Goal: Task Accomplishment & Management: Manage account settings

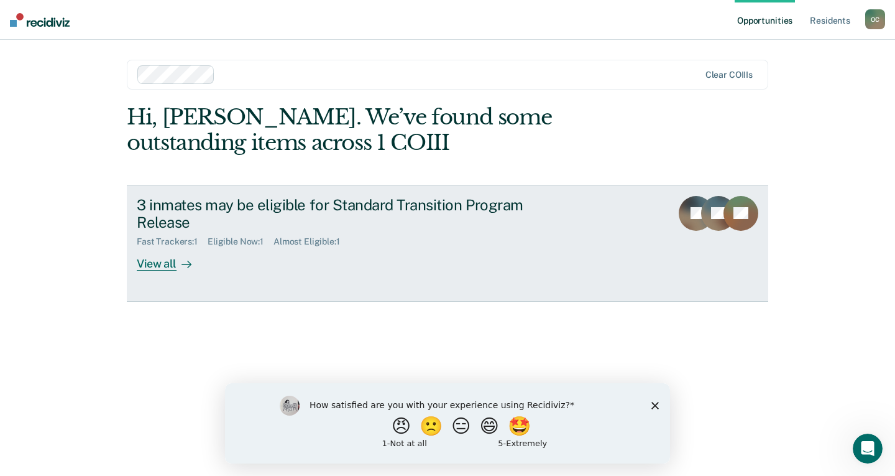
click at [150, 264] on div "View all" at bounding box center [172, 259] width 70 height 24
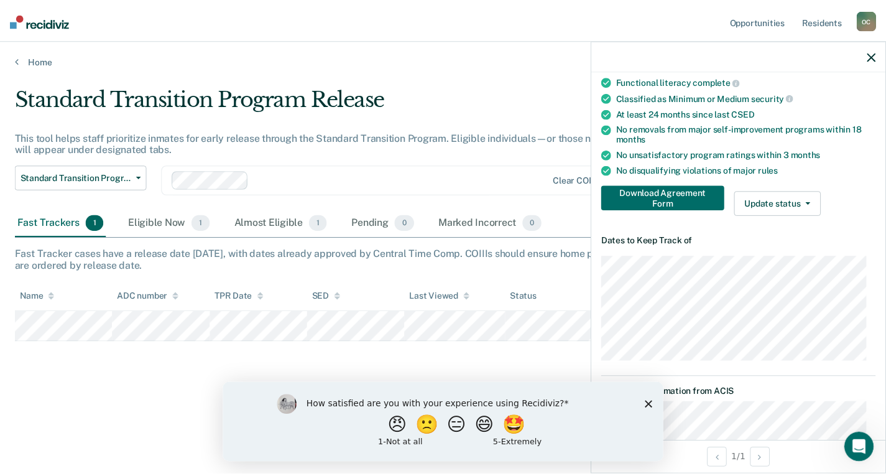
scroll to position [129, 0]
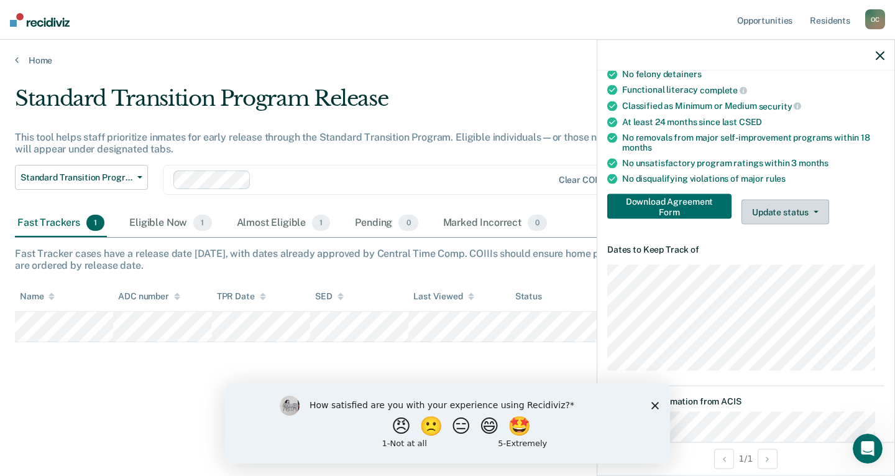
click at [769, 210] on button "Update status" at bounding box center [786, 212] width 88 height 25
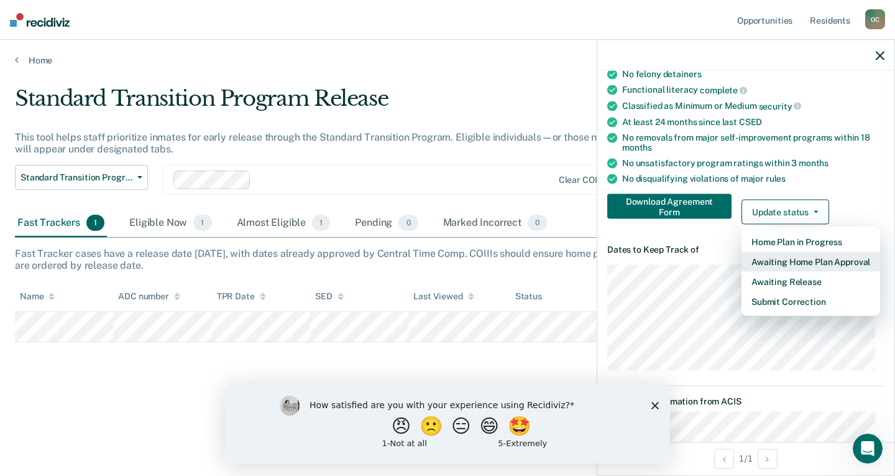
click at [795, 264] on button "Awaiting Home Plan Approval" at bounding box center [811, 262] width 139 height 20
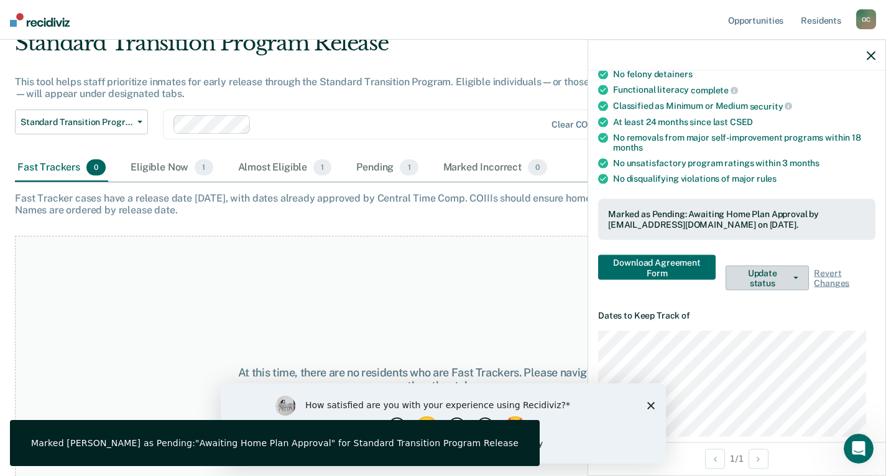
scroll to position [102, 0]
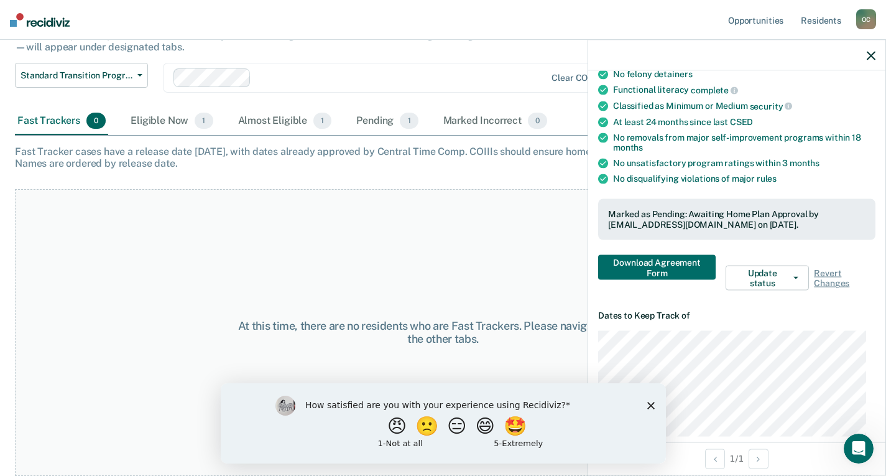
click at [650, 403] on icon "Close survey" at bounding box center [650, 404] width 7 height 7
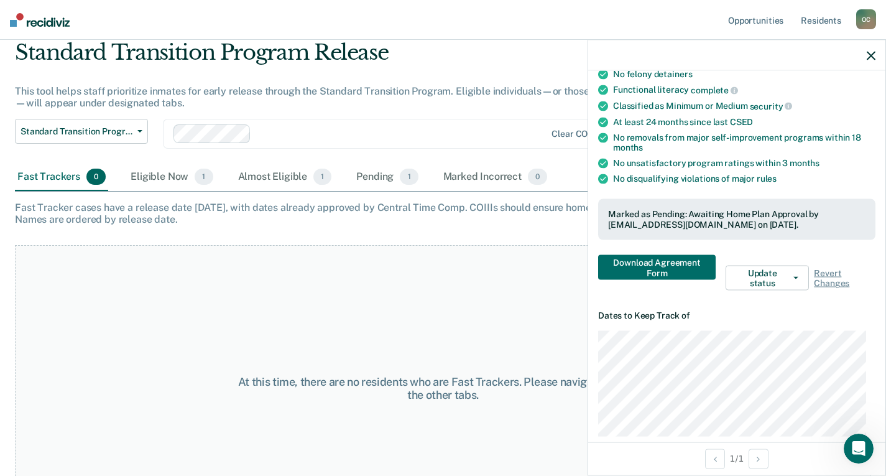
scroll to position [0, 0]
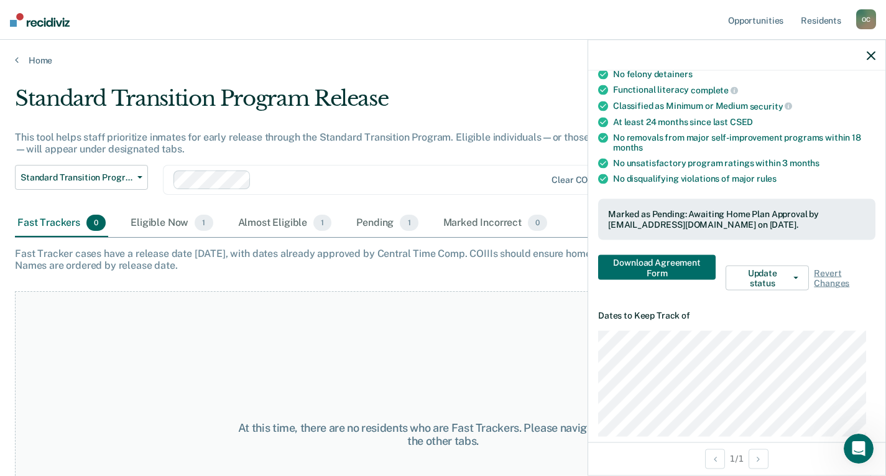
click at [875, 55] on icon "button" at bounding box center [871, 55] width 9 height 9
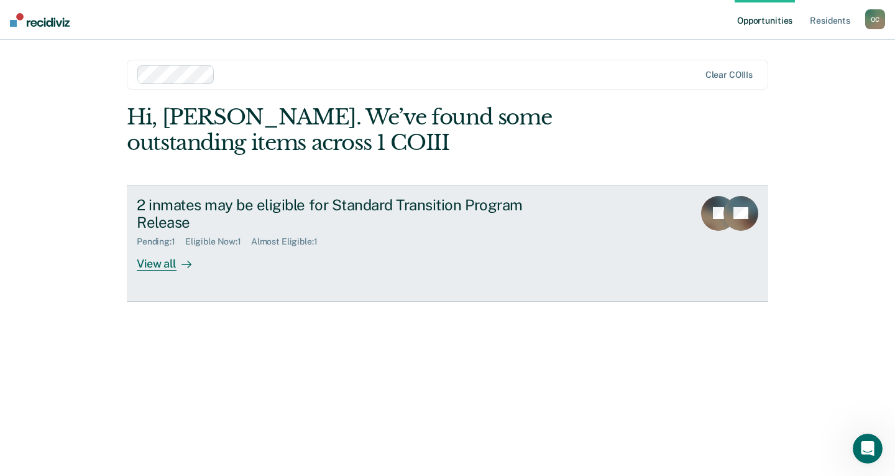
click at [166, 262] on div "View all" at bounding box center [172, 259] width 70 height 24
click at [711, 214] on rect at bounding box center [718, 213] width 35 height 35
click at [186, 265] on icon at bounding box center [187, 264] width 10 height 10
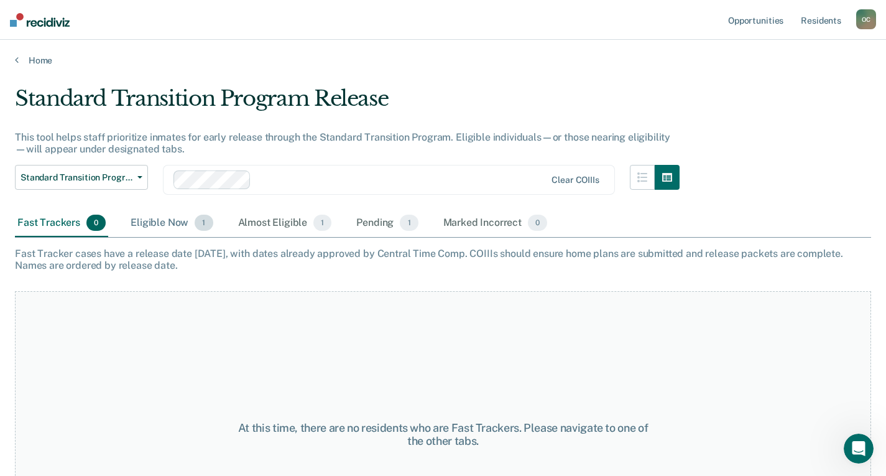
click at [160, 219] on div "Eligible Now 1" at bounding box center [171, 223] width 87 height 27
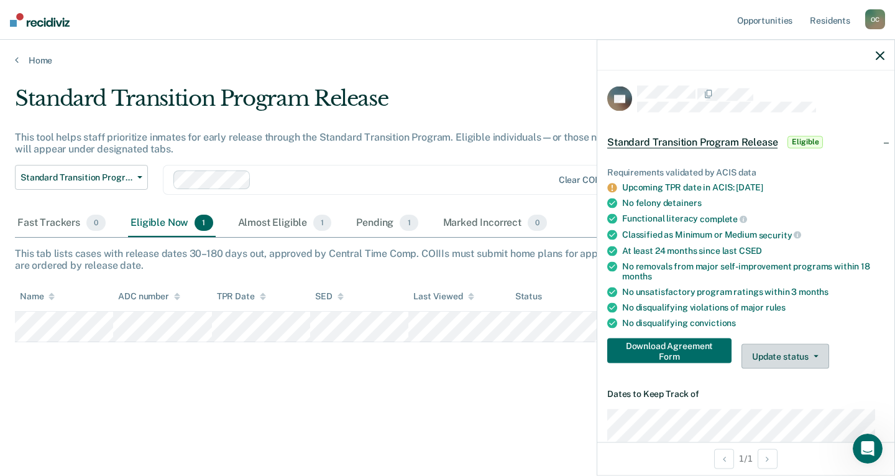
click at [794, 357] on button "Update status" at bounding box center [786, 356] width 88 height 25
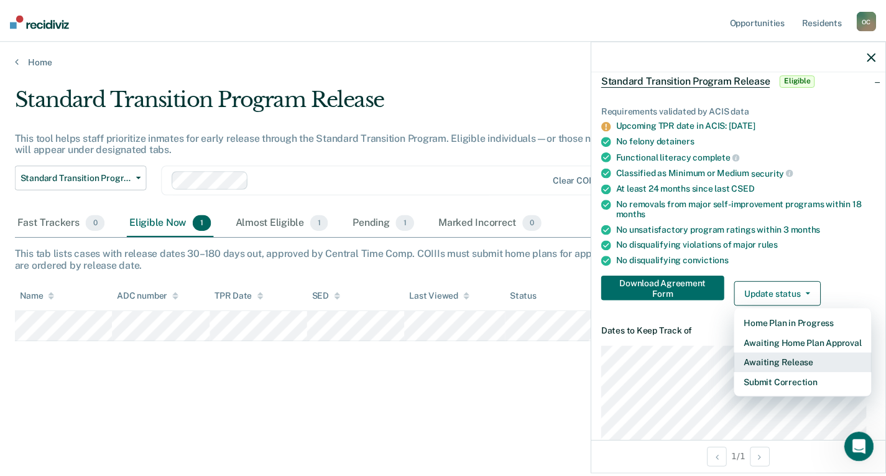
scroll to position [124, 0]
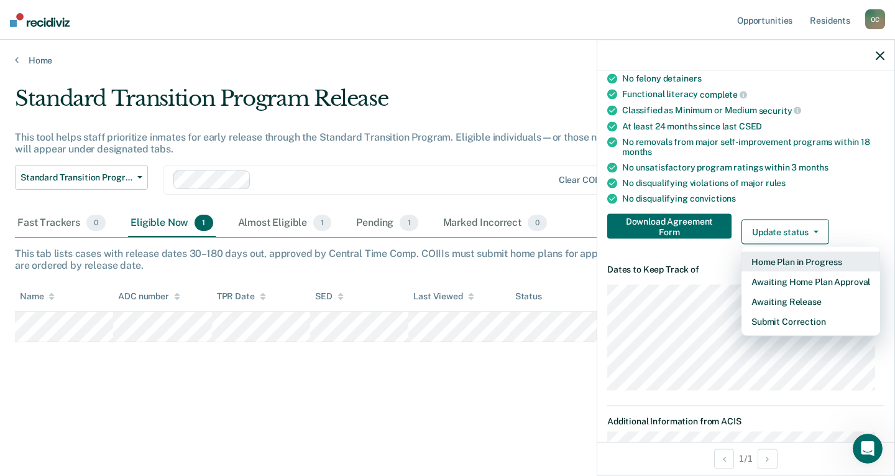
click at [793, 262] on button "Home Plan in Progress" at bounding box center [811, 262] width 139 height 20
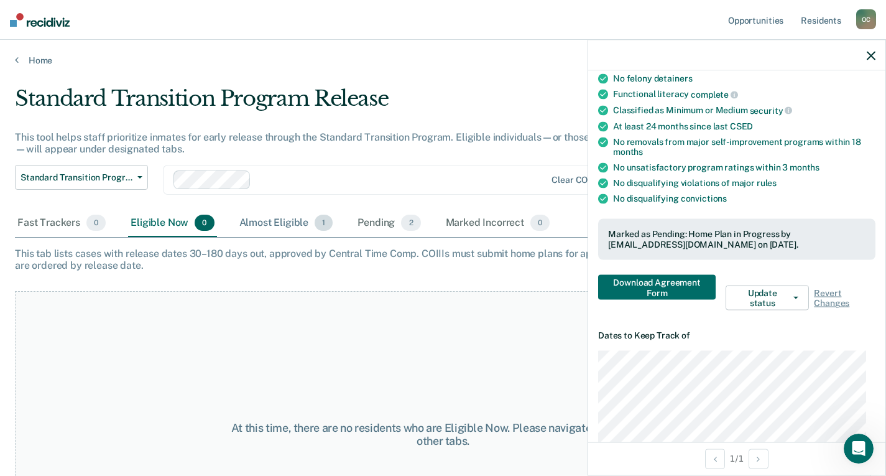
click at [271, 223] on div "Almost Eligible 1" at bounding box center [286, 223] width 99 height 27
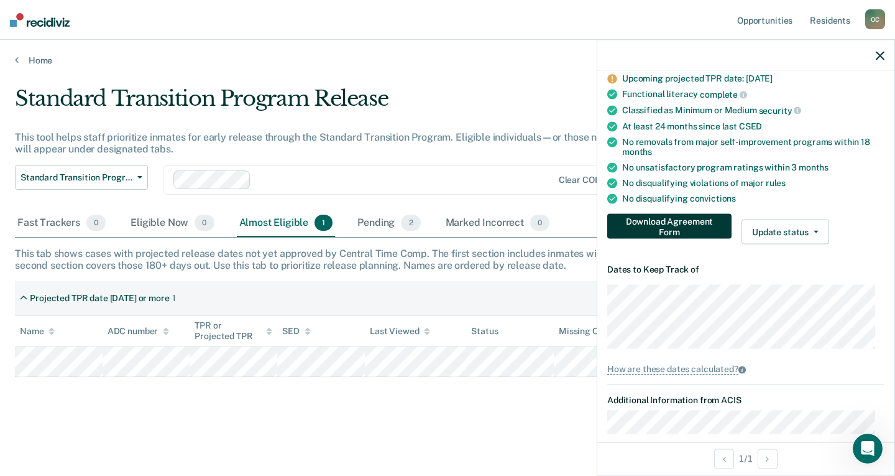
click at [661, 226] on button "Download Agreement Form" at bounding box center [669, 226] width 124 height 25
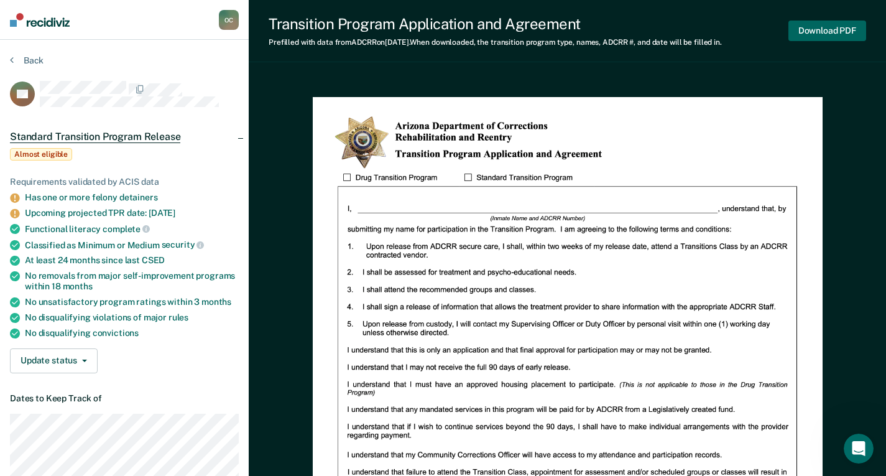
click at [838, 30] on button "Download PDF" at bounding box center [827, 31] width 78 height 21
click at [16, 197] on icon at bounding box center [14, 197] width 9 height 9
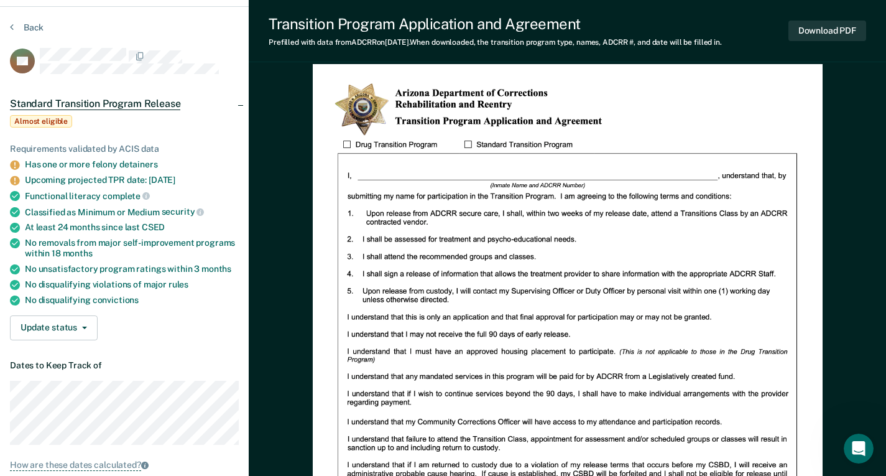
scroll to position [62, 0]
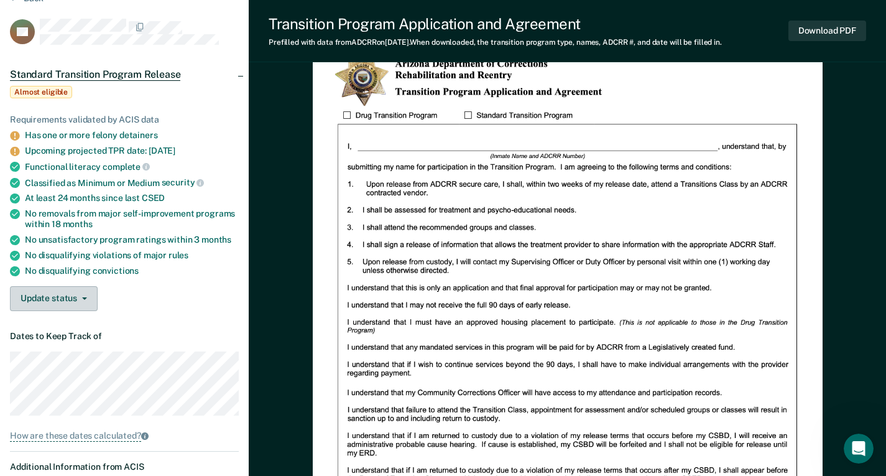
drag, startPoint x: 54, startPoint y: 295, endPoint x: 72, endPoint y: 295, distance: 18.0
click at [54, 295] on button "Update status" at bounding box center [54, 298] width 88 height 25
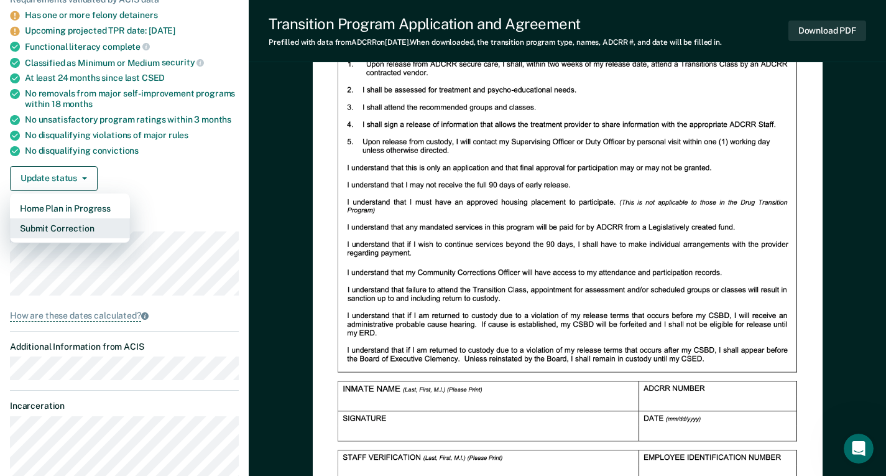
scroll to position [0, 0]
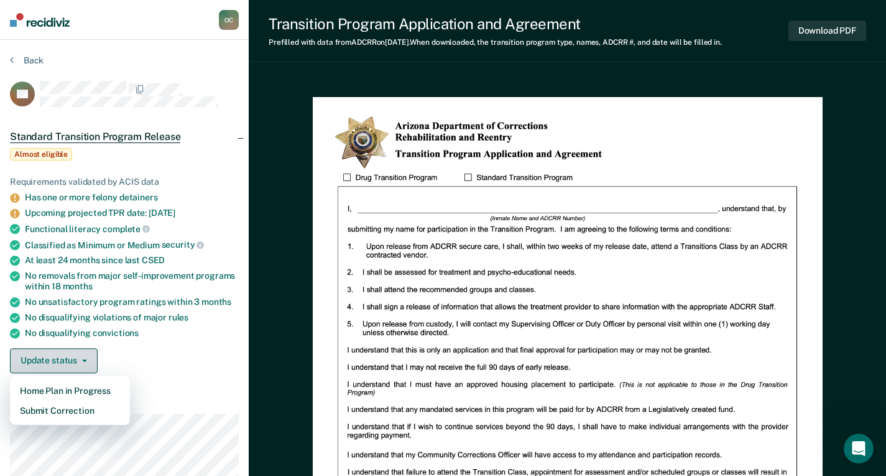
click at [65, 352] on button "Update status" at bounding box center [54, 360] width 88 height 25
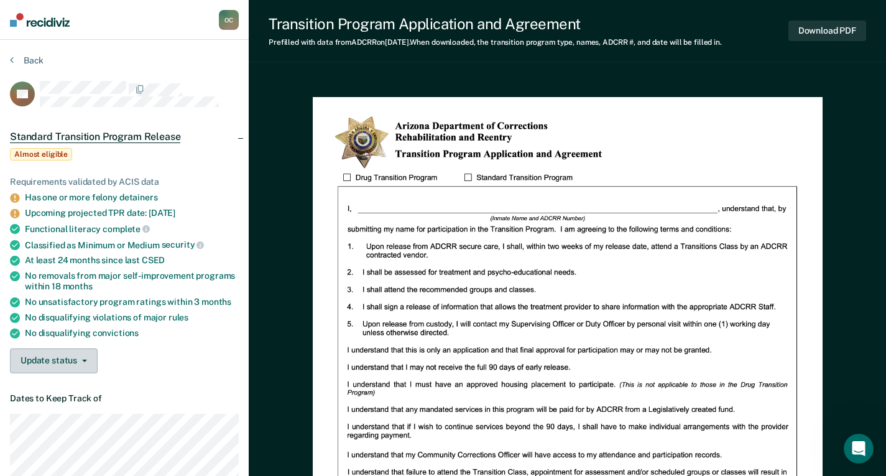
click at [53, 359] on button "Update status" at bounding box center [54, 360] width 88 height 25
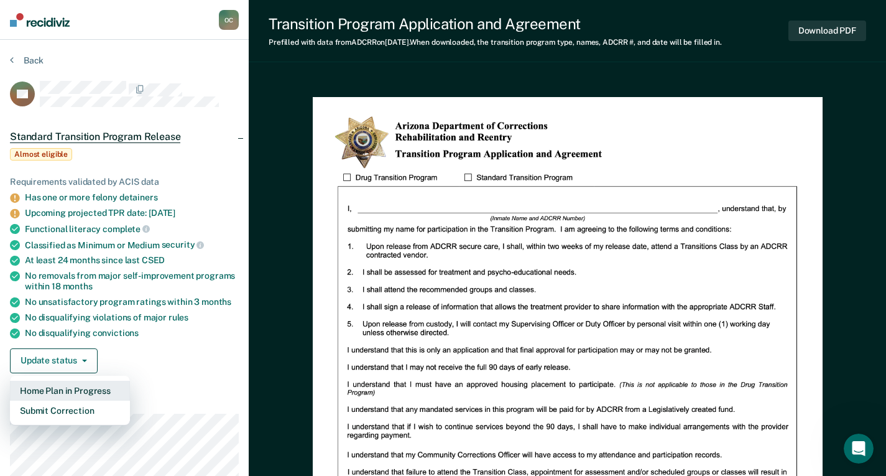
click at [94, 384] on button "Home Plan in Progress" at bounding box center [70, 390] width 120 height 20
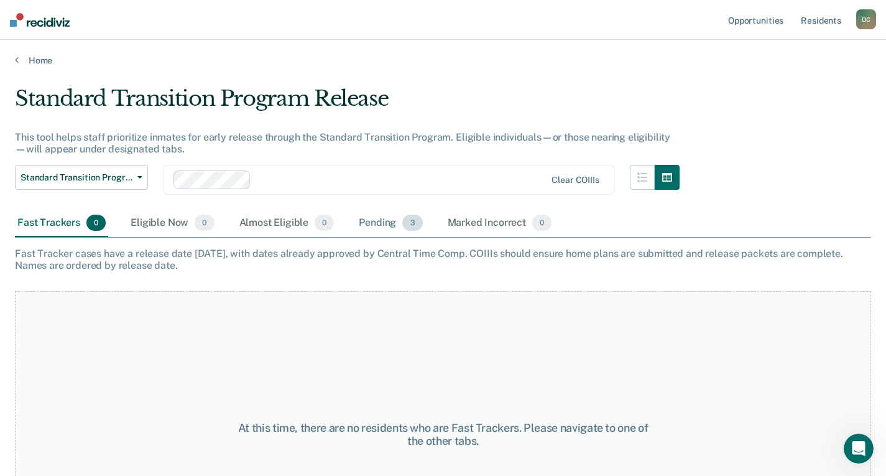
click at [379, 220] on div "Pending 3" at bounding box center [390, 223] width 68 height 27
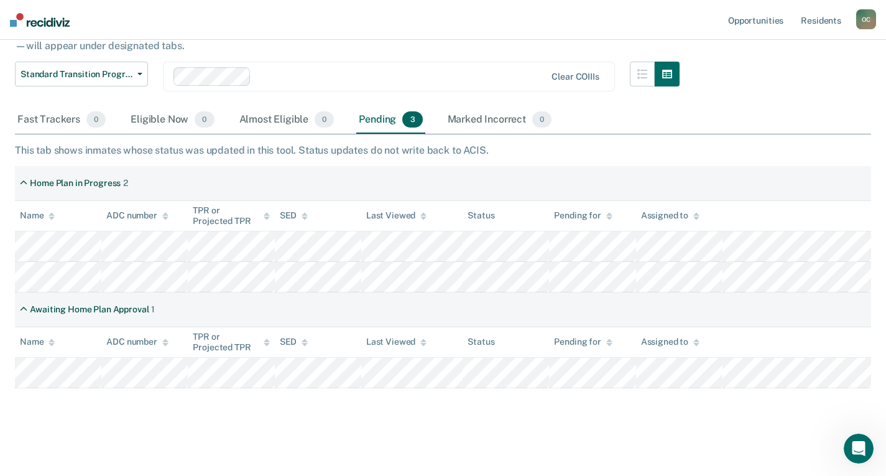
scroll to position [105, 0]
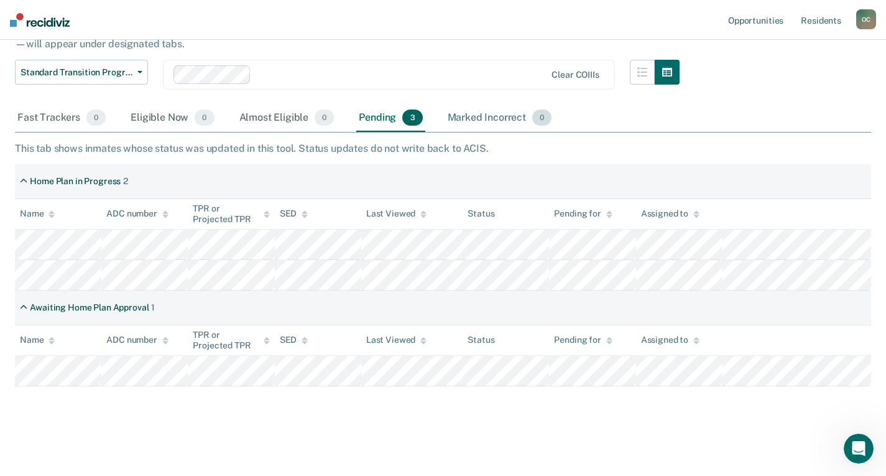
click at [497, 116] on div "Marked Incorrect 0" at bounding box center [499, 117] width 109 height 27
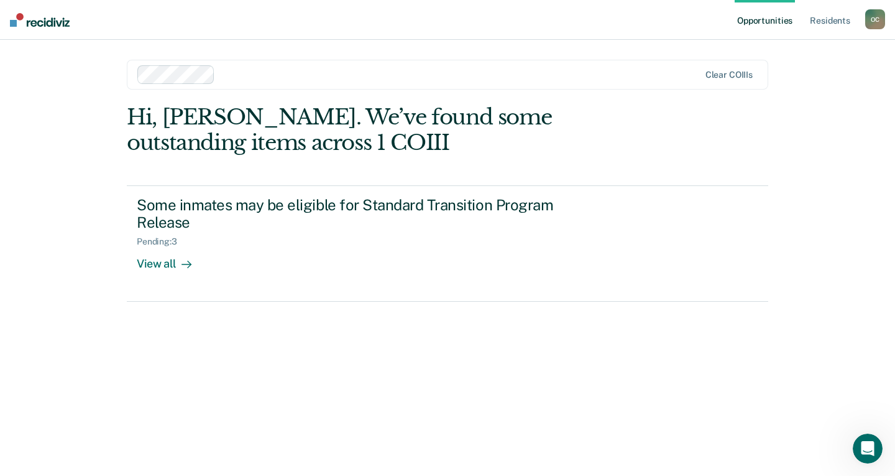
drag, startPoint x: 880, startPoint y: 19, endPoint x: 873, endPoint y: 25, distance: 10.1
click at [880, 19] on div "O C" at bounding box center [875, 19] width 20 height 20
click at [806, 83] on link "Log Out" at bounding box center [825, 81] width 100 height 11
